Goal: Transaction & Acquisition: Purchase product/service

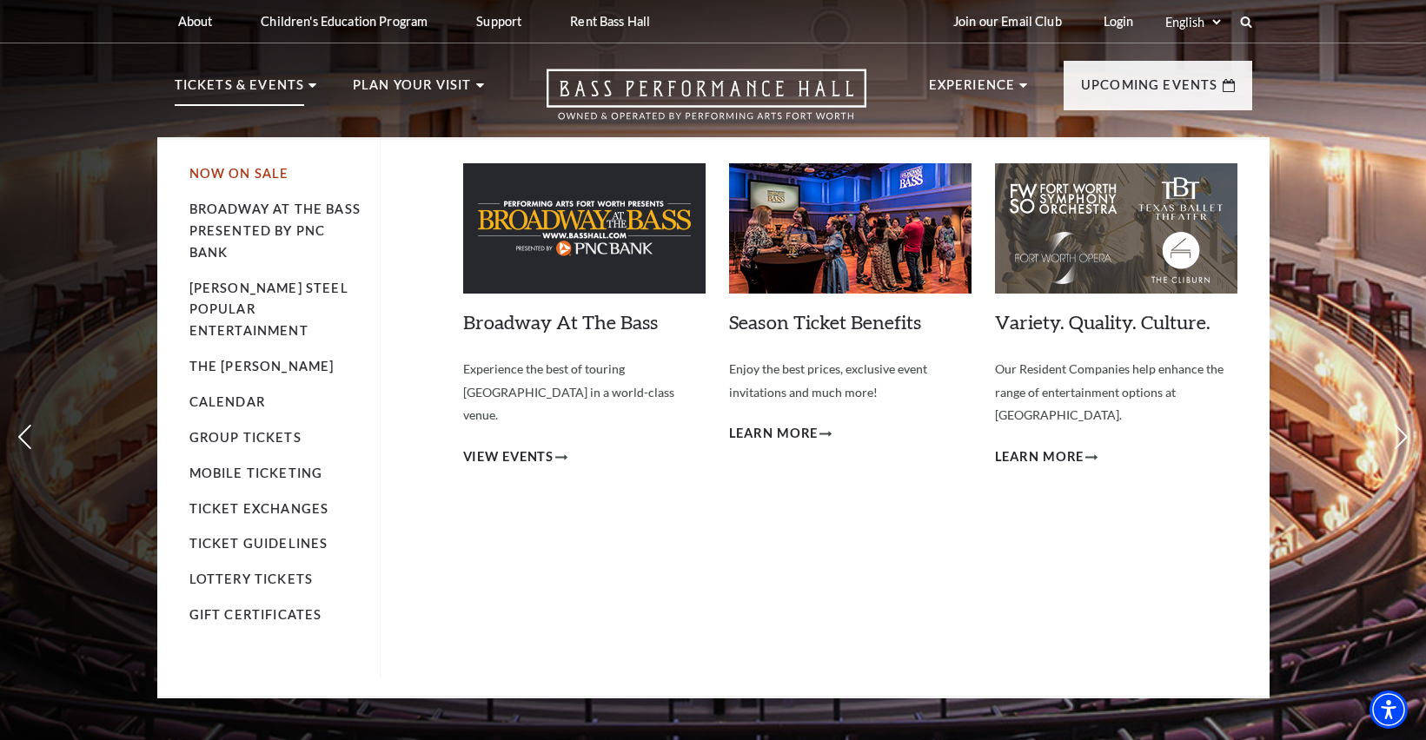
click at [246, 175] on link "Now On Sale" at bounding box center [239, 173] width 100 height 15
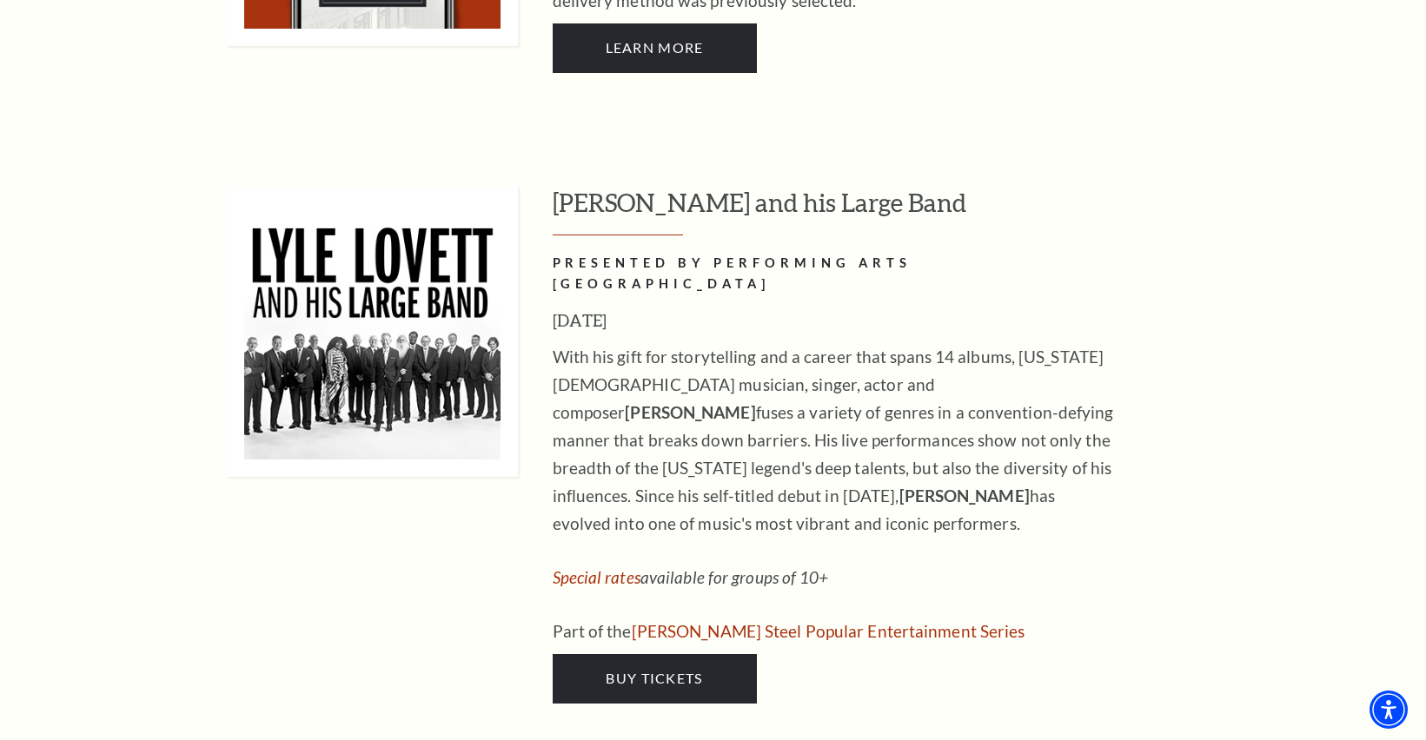
scroll to position [1477, 0]
